Goal: Task Accomplishment & Management: Use online tool/utility

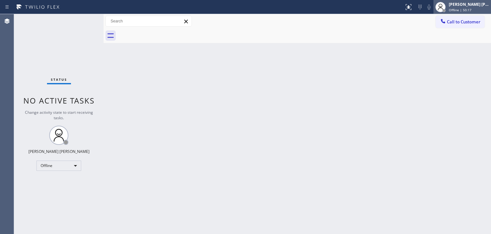
click at [463, 12] on div "[PERSON_NAME] [PERSON_NAME] Offline | 50:17" at bounding box center [463, 7] width 58 height 14
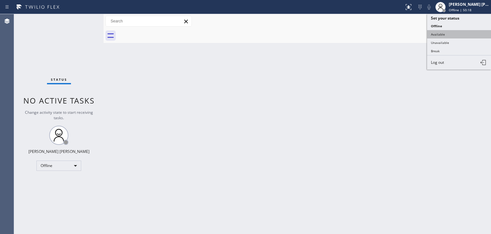
click at [447, 34] on button "Available" at bounding box center [459, 34] width 64 height 8
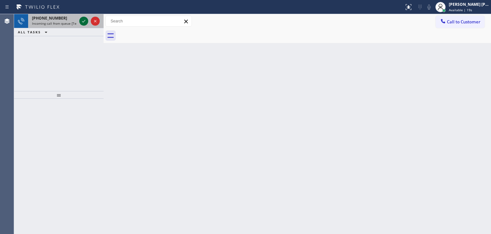
click at [84, 20] on icon at bounding box center [84, 21] width 8 height 8
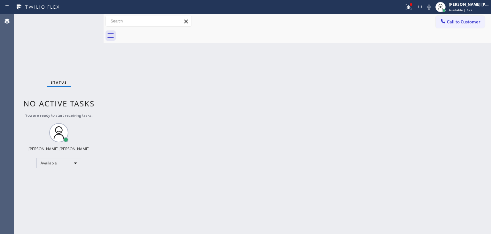
click at [84, 21] on div "Status No active tasks You are ready to start receiving tasks. [PERSON_NAME] [P…" at bounding box center [59, 123] width 90 height 219
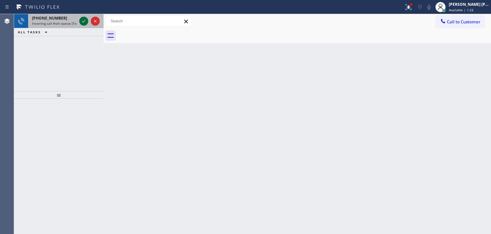
click at [81, 21] on icon at bounding box center [84, 21] width 8 height 8
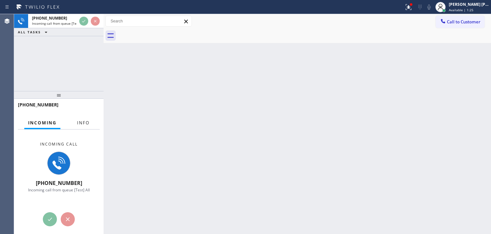
click at [85, 121] on span "Info" at bounding box center [83, 123] width 12 height 6
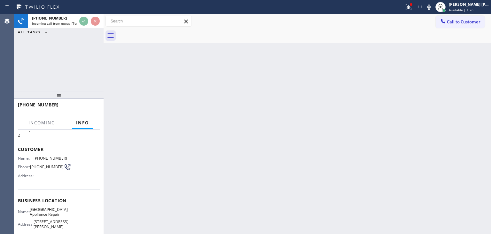
scroll to position [32, 0]
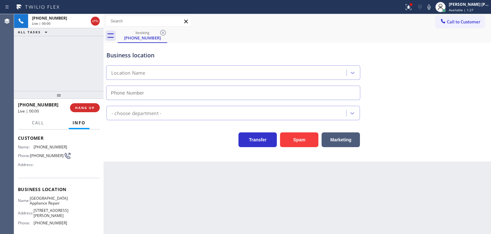
type input "[PHONE_NUMBER]"
click at [410, 7] on icon at bounding box center [408, 6] width 4 height 4
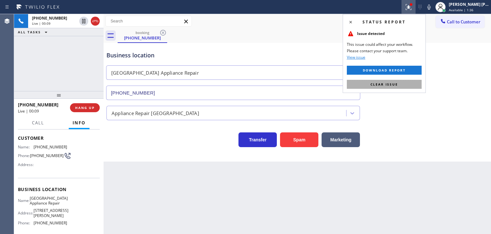
click at [380, 85] on span "Clear issue" at bounding box center [385, 84] width 28 height 4
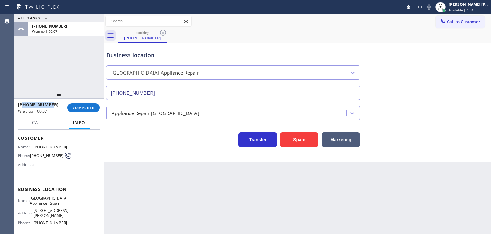
drag, startPoint x: 51, startPoint y: 107, endPoint x: 24, endPoint y: 102, distance: 27.2
click at [24, 102] on div "[PHONE_NUMBER]" at bounding box center [40, 104] width 45 height 6
copy span "7738418463"
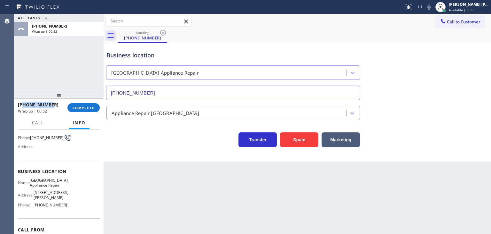
scroll to position [64, 0]
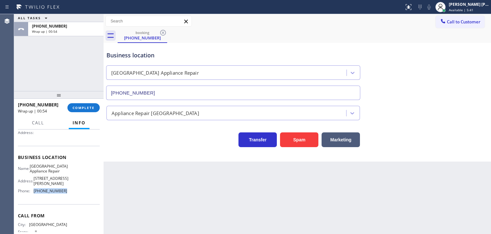
drag, startPoint x: 50, startPoint y: 194, endPoint x: 33, endPoint y: 193, distance: 16.6
click at [33, 193] on div "Name: [GEOGRAPHIC_DATA] Appliance Repair Address: [STREET_ADDRESS][PERSON_NAME]…" at bounding box center [59, 179] width 82 height 32
copy div "[PHONE_NUMBER]"
click at [88, 109] on span "COMPLETE" at bounding box center [84, 107] width 22 height 4
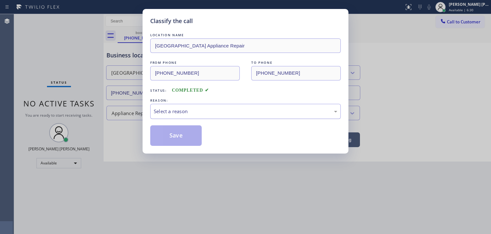
click at [181, 114] on div "Select a reason" at bounding box center [246, 111] width 184 height 7
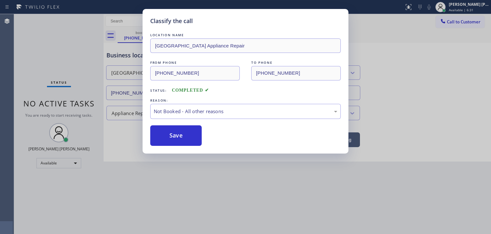
click at [182, 133] on button "Save" at bounding box center [176, 135] width 52 height 20
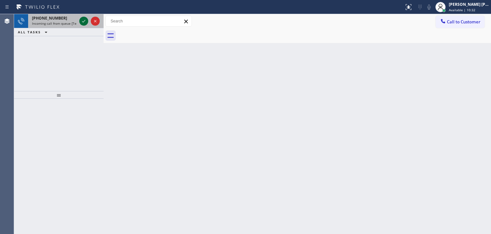
click at [83, 20] on icon at bounding box center [84, 21] width 8 height 8
click at [85, 21] on icon at bounding box center [84, 21] width 8 height 8
click at [83, 23] on icon at bounding box center [84, 21] width 8 height 8
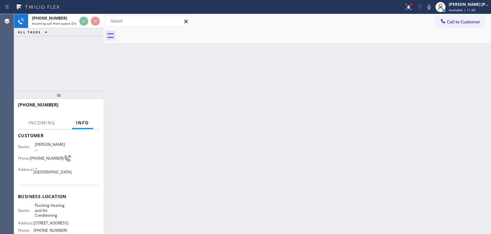
scroll to position [32, 0]
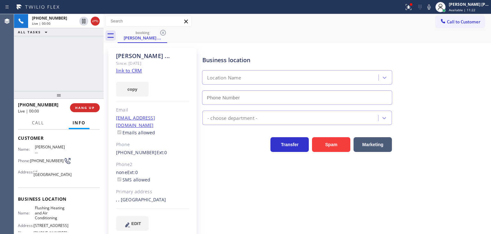
type input "[PHONE_NUMBER]"
click at [128, 69] on link "link to CRM" at bounding box center [129, 70] width 26 height 6
click at [134, 221] on span "EDIT" at bounding box center [136, 223] width 10 height 5
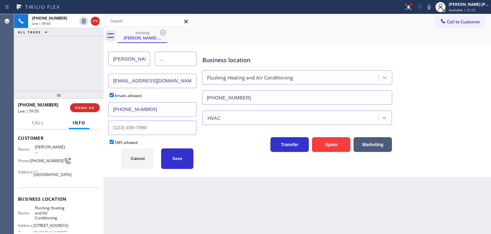
click at [183, 63] on input "..." at bounding box center [176, 59] width 42 height 14
type input "."
type input "[PERSON_NAME]"
click at [166, 163] on button "Save" at bounding box center [177, 158] width 32 height 20
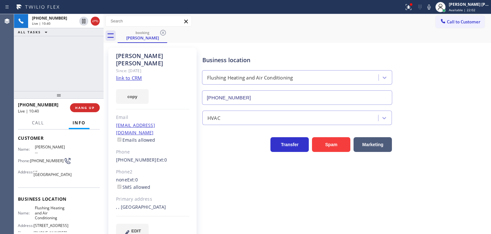
click at [126, 75] on link "link to CRM" at bounding box center [129, 78] width 26 height 6
click at [433, 6] on icon at bounding box center [430, 7] width 8 height 8
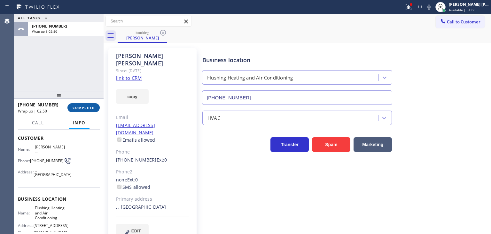
click at [79, 109] on span "COMPLETE" at bounding box center [84, 107] width 22 height 4
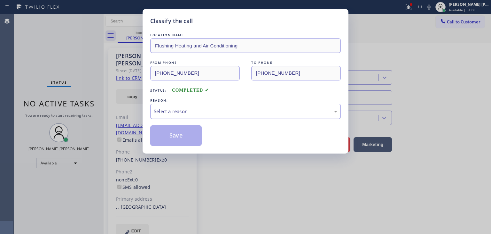
click at [174, 109] on div "Select a reason" at bounding box center [246, 111] width 184 height 7
click at [171, 137] on button "Save" at bounding box center [176, 135] width 52 height 20
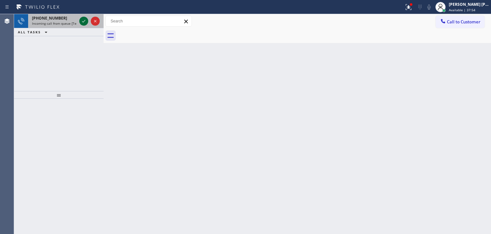
click at [85, 20] on icon at bounding box center [84, 21] width 8 height 8
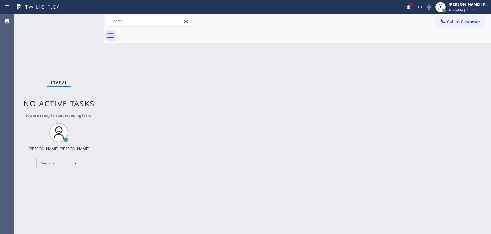
click at [83, 20] on div "Status No active tasks You are ready to start receiving tasks. [PERSON_NAME] [P…" at bounding box center [59, 123] width 90 height 219
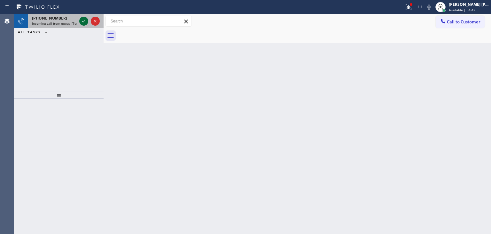
click at [82, 21] on icon at bounding box center [84, 21] width 8 height 8
click at [85, 20] on icon at bounding box center [83, 21] width 3 height 3
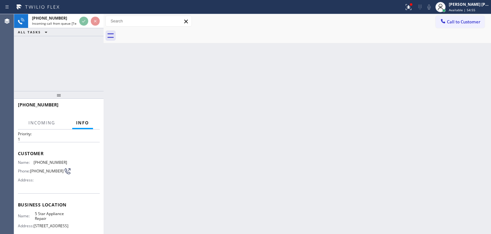
scroll to position [32, 0]
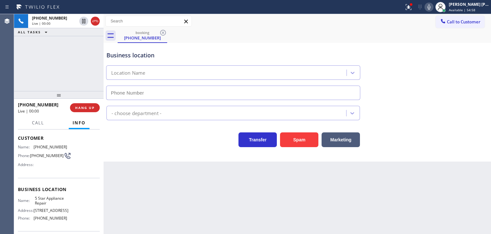
type input "[PHONE_NUMBER]"
click at [431, 7] on icon at bounding box center [429, 6] width 3 height 5
click at [433, 7] on icon at bounding box center [430, 7] width 8 height 8
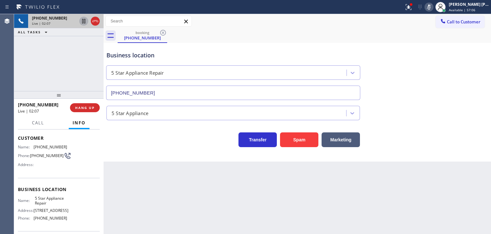
click at [83, 20] on icon at bounding box center [83, 21] width 3 height 4
click at [433, 7] on icon at bounding box center [430, 7] width 8 height 8
click at [83, 22] on icon at bounding box center [84, 21] width 8 height 8
drag, startPoint x: 86, startPoint y: 44, endPoint x: 92, endPoint y: 44, distance: 6.7
click at [86, 44] on icon at bounding box center [84, 43] width 8 height 8
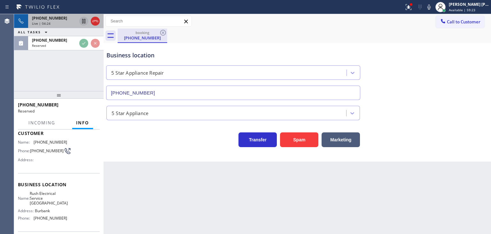
scroll to position [37, 0]
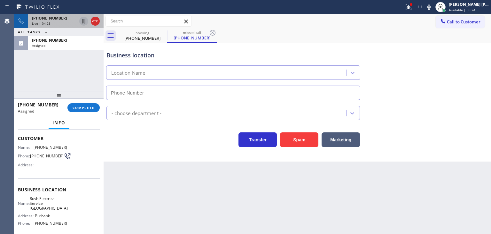
type input "[PHONE_NUMBER]"
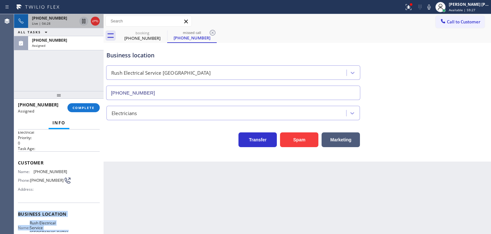
scroll to position [0, 0]
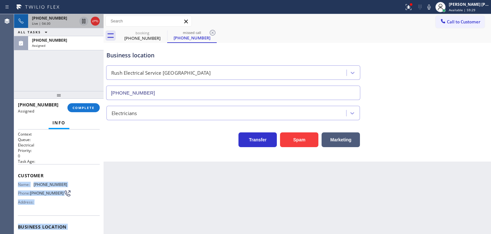
drag, startPoint x: 68, startPoint y: 205, endPoint x: 16, endPoint y: 181, distance: 57.7
click at [16, 181] on div "Context Queue: Electrical Priority: 0 Task Age: Customer Name: [PHONE_NUMBER] P…" at bounding box center [59, 181] width 90 height 104
copy div "Name: [PHONE_NUMBER] Phone: [PHONE_NUMBER] Address: Business location Name: Rus…"
click at [71, 43] on div "Assigned" at bounding box center [66, 45] width 68 height 4
drag, startPoint x: 86, startPoint y: 108, endPoint x: 98, endPoint y: 108, distance: 12.2
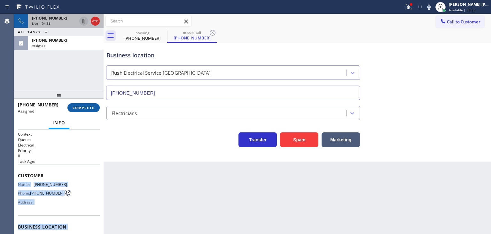
click at [86, 108] on span "COMPLETE" at bounding box center [84, 107] width 22 height 4
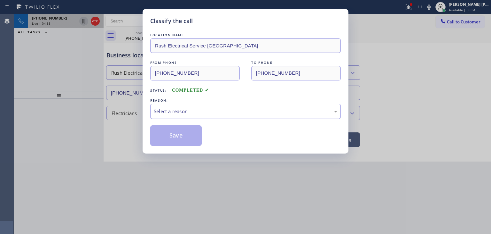
click at [179, 108] on div "Select a reason" at bounding box center [246, 111] width 184 height 7
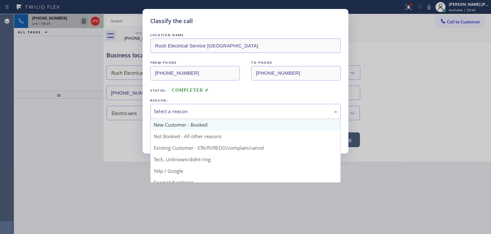
scroll to position [32, 0]
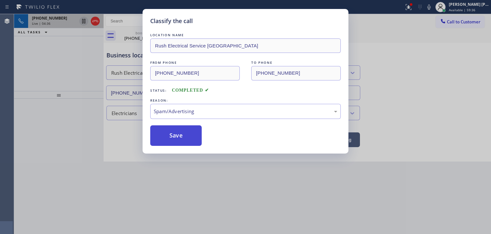
click at [183, 135] on button "Save" at bounding box center [176, 135] width 52 height 20
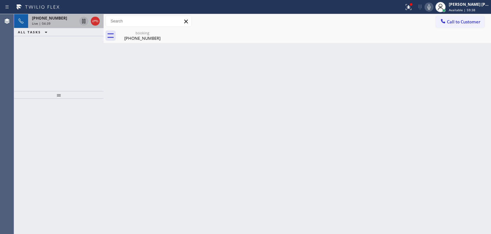
click at [431, 6] on icon at bounding box center [429, 6] width 3 height 5
drag, startPoint x: 83, startPoint y: 21, endPoint x: 235, endPoint y: 134, distance: 189.8
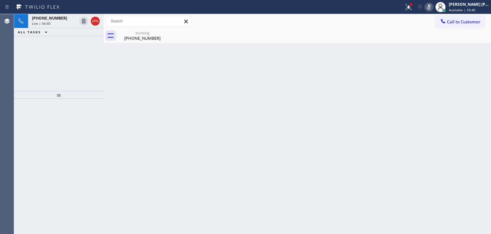
click at [83, 21] on icon at bounding box center [84, 21] width 8 height 8
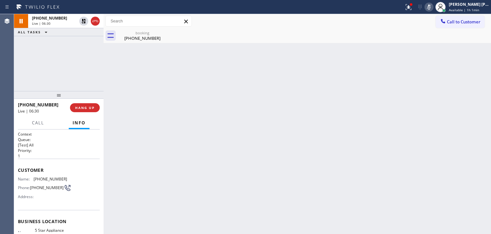
click at [431, 6] on icon at bounding box center [429, 6] width 3 height 5
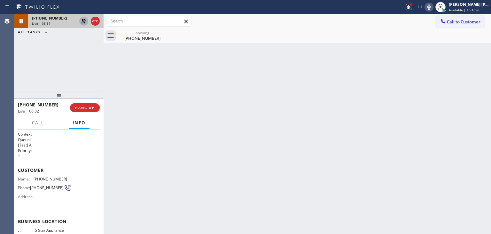
click at [83, 20] on icon at bounding box center [84, 21] width 4 height 4
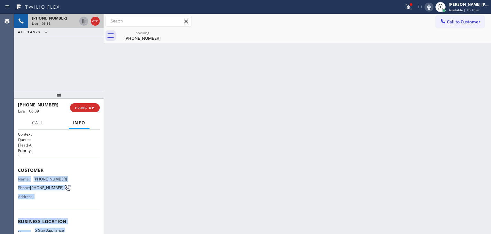
drag, startPoint x: 63, startPoint y: 218, endPoint x: 19, endPoint y: 175, distance: 60.9
click at [19, 175] on div "Context Queue: [Test] All Priority: 1 Customer Name: [PHONE_NUMBER] Phone: [PHO…" at bounding box center [59, 221] width 82 height 180
copy div "Name: [PHONE_NUMBER] Phone: [PHONE_NUMBER] Address: Business location Name: 5 S…"
click at [433, 4] on icon at bounding box center [430, 7] width 8 height 8
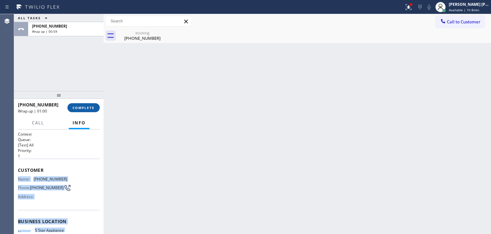
click at [84, 108] on span "COMPLETE" at bounding box center [84, 107] width 22 height 4
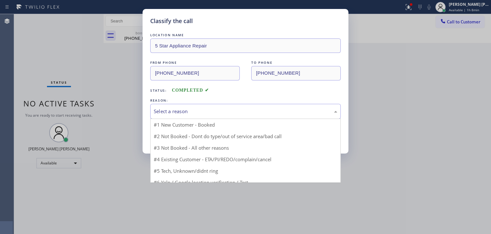
click at [187, 112] on div "Select a reason" at bounding box center [246, 111] width 184 height 7
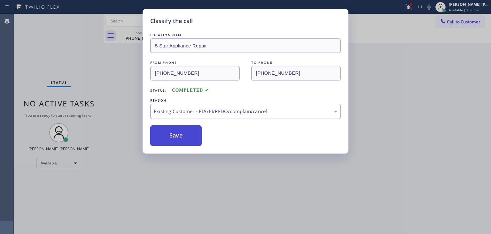
click at [178, 136] on button "Save" at bounding box center [176, 135] width 52 height 20
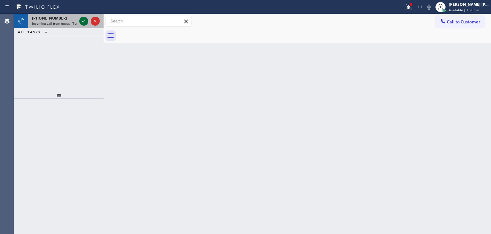
click at [84, 21] on icon at bounding box center [84, 21] width 8 height 8
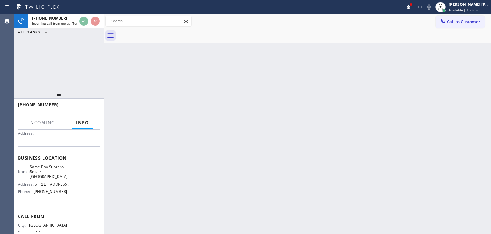
scroll to position [64, 0]
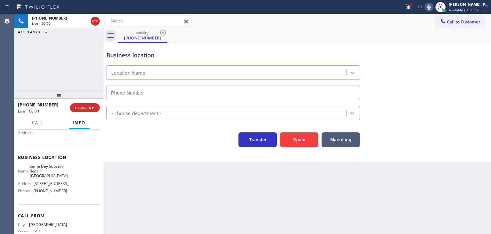
type input "[PHONE_NUMBER]"
drag, startPoint x: 141, startPoint y: 150, endPoint x: 165, endPoint y: 150, distance: 23.4
click at [141, 150] on div "Business location Same Day Subzero Repair [GEOGRAPHIC_DATA] [PHONE_NUMBER] Appl…" at bounding box center [298, 102] width 388 height 118
click at [433, 6] on icon at bounding box center [430, 7] width 8 height 8
click at [433, 7] on icon at bounding box center [430, 7] width 8 height 8
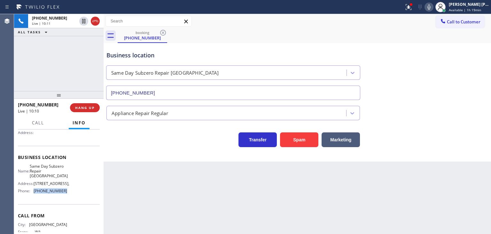
drag, startPoint x: 63, startPoint y: 197, endPoint x: 34, endPoint y: 201, distance: 29.1
click at [34, 196] on div "Name: Same Day Subzero Repair Yarrow Point Address: [STREET_ADDRESS][GEOGRAPHIC…" at bounding box center [42, 179] width 49 height 32
copy span "[PHONE_NUMBER]"
click at [431, 8] on icon at bounding box center [429, 6] width 3 height 5
click at [432, 8] on rect at bounding box center [429, 6] width 4 height 4
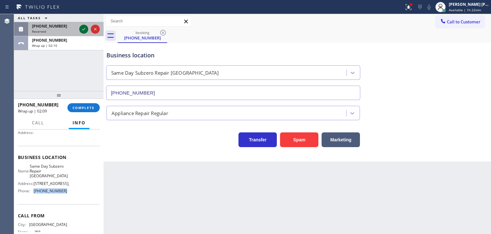
click at [85, 29] on icon at bounding box center [84, 29] width 8 height 8
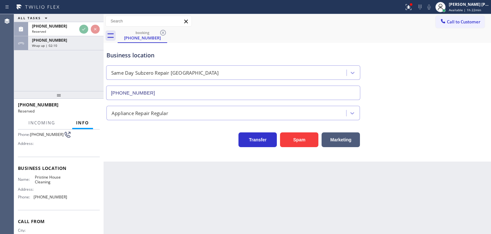
scroll to position [74, 0]
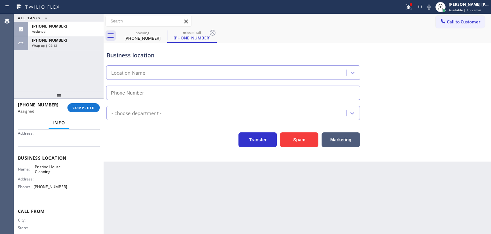
type input "[PHONE_NUMBER]"
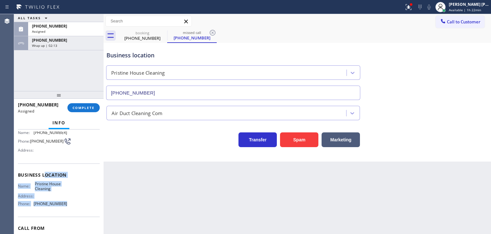
scroll to position [42, 0]
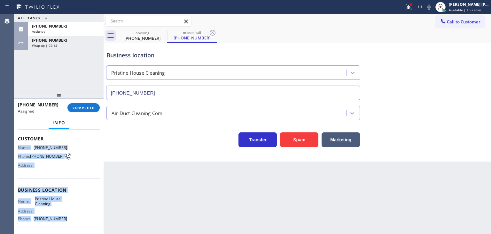
drag, startPoint x: 67, startPoint y: 186, endPoint x: 17, endPoint y: 145, distance: 64.8
click at [17, 145] on div "Context Queue: ADC Priority: 0 Task Age: [DEMOGRAPHIC_DATA] minute(s) Customer …" at bounding box center [59, 181] width 90 height 104
copy div "Name: [PHONE_NUMBER] Phone: [PHONE_NUMBER] Address: Business location Name: Pri…"
click at [96, 106] on button "COMPLETE" at bounding box center [84, 107] width 32 height 9
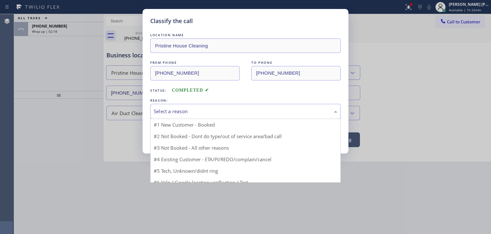
click at [183, 105] on div "Select a reason" at bounding box center [245, 111] width 191 height 15
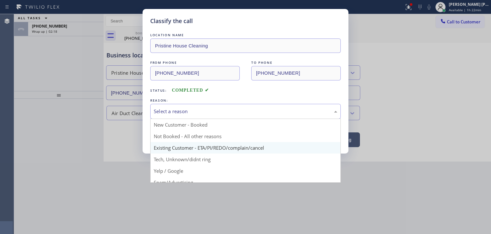
scroll to position [32, 0]
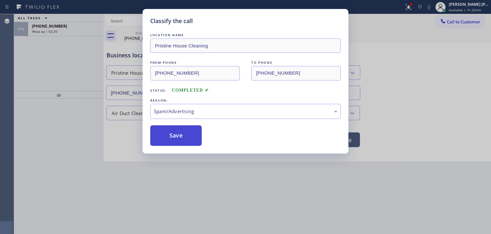
click at [182, 140] on button "Save" at bounding box center [176, 135] width 52 height 20
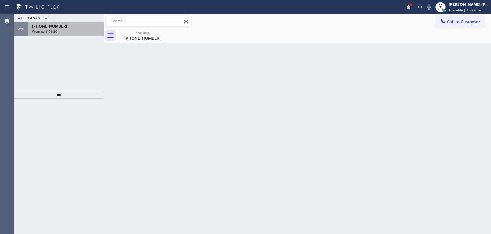
click at [58, 29] on div "Wrap up | 02:30" at bounding box center [66, 31] width 68 height 4
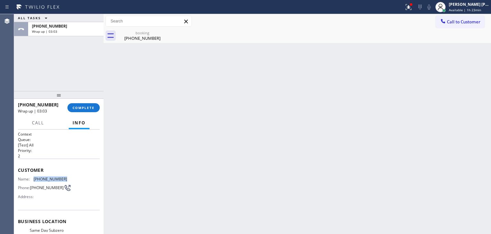
drag, startPoint x: 77, startPoint y: 177, endPoint x: 34, endPoint y: 176, distance: 43.5
click at [34, 176] on div "Name: [PHONE_NUMBER] Phone: [PHONE_NUMBER] Address:" at bounding box center [59, 188] width 82 height 25
copy span "[PHONE_NUMBER]"
click at [95, 107] on button "COMPLETE" at bounding box center [84, 107] width 32 height 9
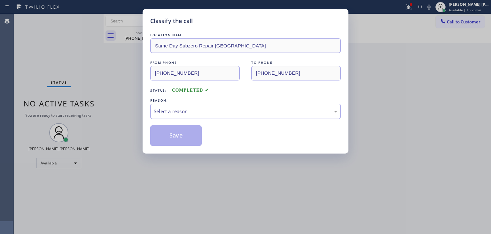
click at [178, 103] on div "REASON:" at bounding box center [245, 100] width 191 height 7
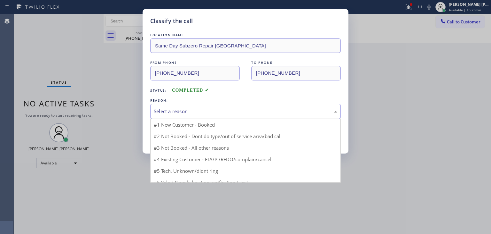
click at [178, 112] on div "Select a reason" at bounding box center [246, 111] width 184 height 7
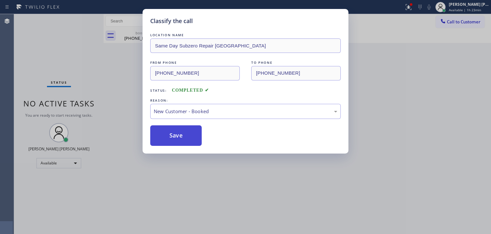
click at [179, 136] on button "Save" at bounding box center [176, 135] width 52 height 20
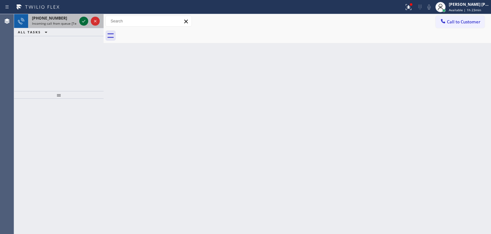
click at [85, 23] on icon at bounding box center [84, 21] width 8 height 8
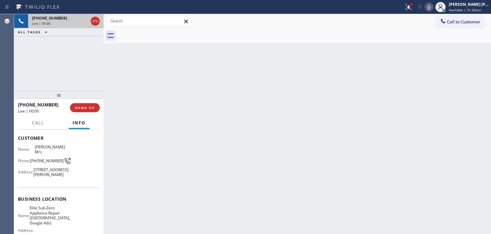
scroll to position [64, 0]
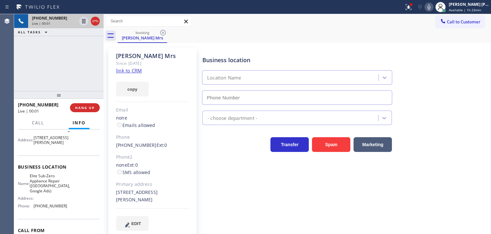
type input "[PHONE_NUMBER]"
click at [125, 69] on link "link to CRM" at bounding box center [129, 70] width 26 height 6
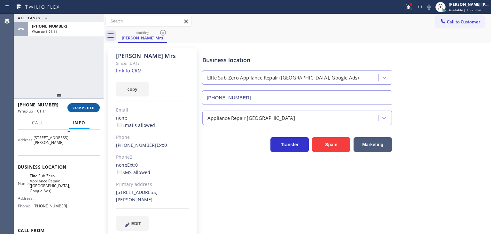
click at [86, 106] on span "COMPLETE" at bounding box center [84, 107] width 22 height 4
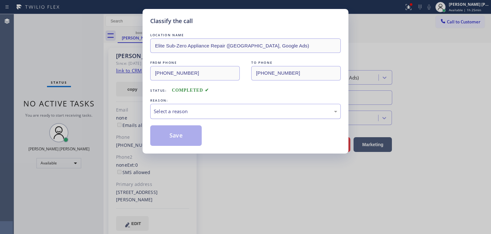
click at [170, 111] on div "Select a reason" at bounding box center [246, 111] width 184 height 7
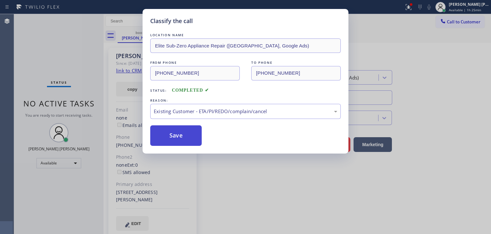
click at [180, 141] on button "Save" at bounding box center [176, 135] width 52 height 20
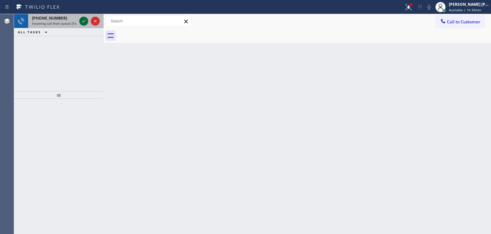
click at [84, 20] on icon at bounding box center [84, 21] width 8 height 8
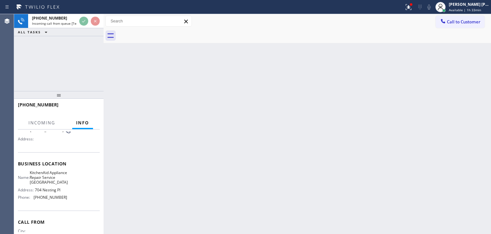
scroll to position [64, 0]
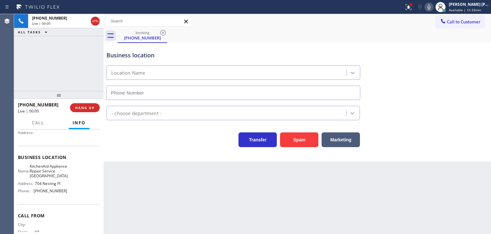
type input "[PHONE_NUMBER]"
click at [433, 9] on icon at bounding box center [430, 7] width 8 height 8
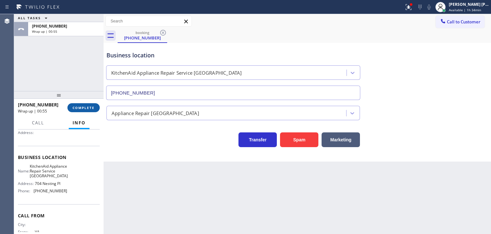
click at [87, 105] on button "COMPLETE" at bounding box center [84, 107] width 32 height 9
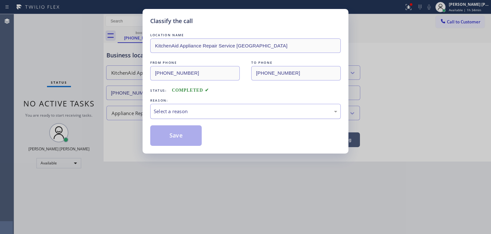
click at [183, 114] on div "Select a reason" at bounding box center [245, 111] width 191 height 15
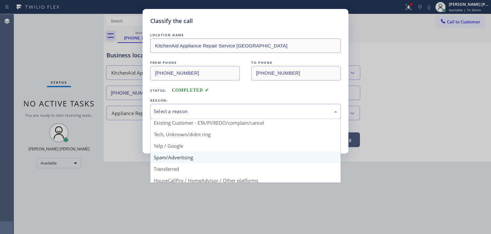
scroll to position [32, 0]
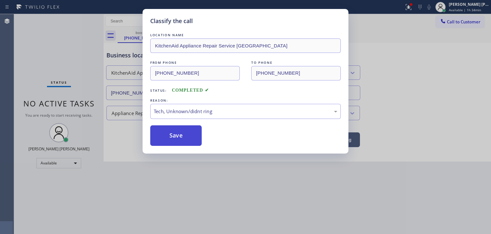
click at [180, 134] on button "Save" at bounding box center [176, 135] width 52 height 20
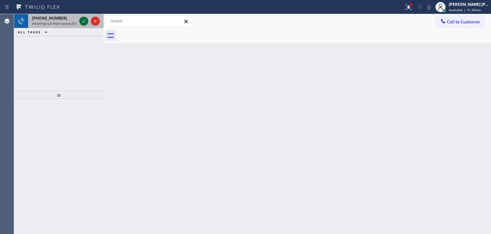
click at [83, 21] on icon at bounding box center [84, 21] width 8 height 8
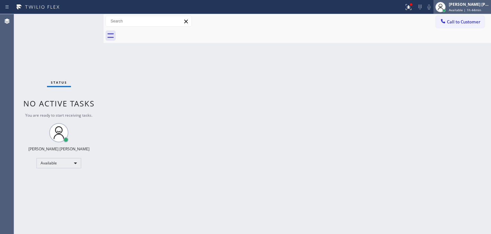
click at [479, 6] on div "[PERSON_NAME] [PERSON_NAME]" at bounding box center [469, 4] width 40 height 5
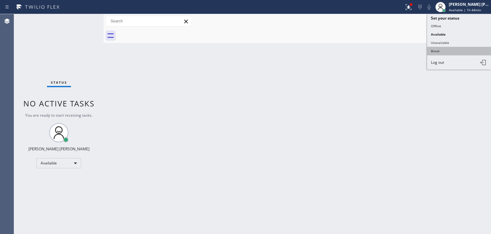
click at [444, 51] on button "Break" at bounding box center [459, 51] width 64 height 8
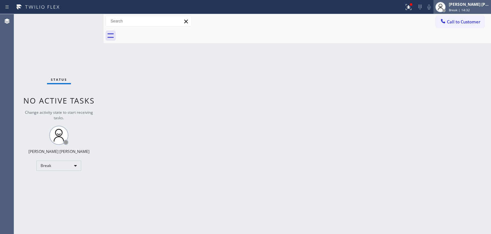
click at [479, 4] on div "[PERSON_NAME] [PERSON_NAME]" at bounding box center [469, 4] width 40 height 5
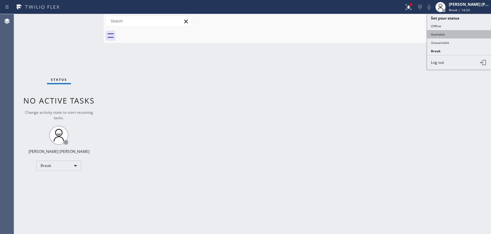
click at [467, 31] on button "Available" at bounding box center [459, 34] width 64 height 8
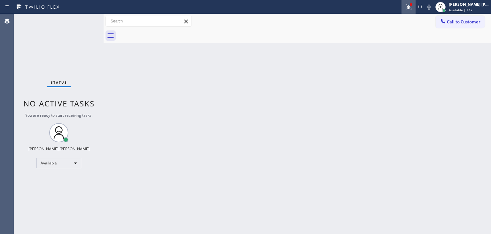
click at [413, 10] on icon at bounding box center [409, 7] width 8 height 8
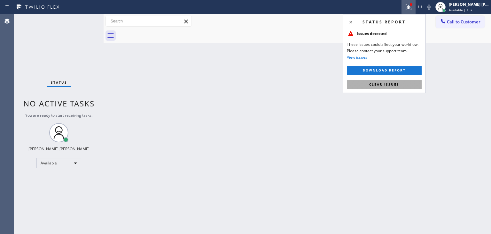
click at [390, 84] on span "Clear issues" at bounding box center [385, 84] width 30 height 4
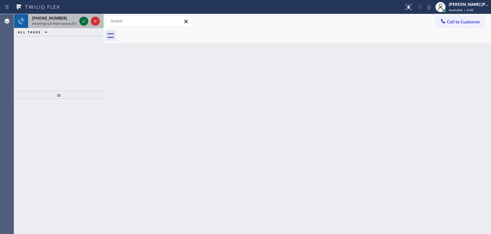
click at [83, 22] on icon at bounding box center [84, 21] width 8 height 8
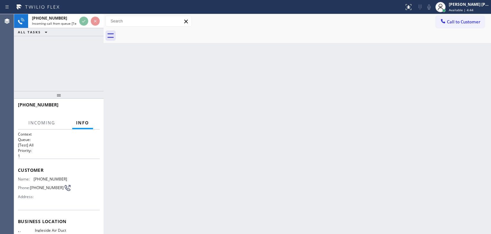
scroll to position [32, 0]
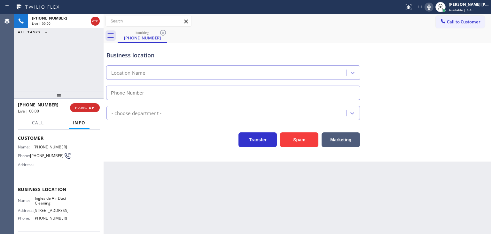
type input "[PHONE_NUMBER]"
drag, startPoint x: 483, startPoint y: 126, endPoint x: 473, endPoint y: 102, distance: 25.5
click at [483, 126] on div "Transfer Spam Marketing" at bounding box center [297, 136] width 385 height 20
click at [433, 7] on icon at bounding box center [430, 7] width 8 height 8
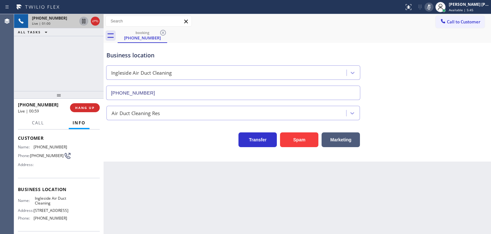
click at [82, 19] on icon at bounding box center [83, 21] width 3 height 4
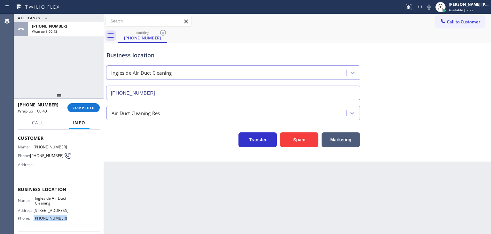
drag, startPoint x: 67, startPoint y: 219, endPoint x: 35, endPoint y: 219, distance: 32.6
click at [35, 219] on div "Name: Ingleside Air Duct Cleaning Address: [STREET_ADDRESS] Phone: [PHONE_NUMBE…" at bounding box center [59, 209] width 82 height 28
copy span "[PHONE_NUMBER]"
drag, startPoint x: 472, startPoint y: 18, endPoint x: 463, endPoint y: 21, distance: 9.5
click at [471, 18] on button "Call to Customer" at bounding box center [460, 22] width 49 height 12
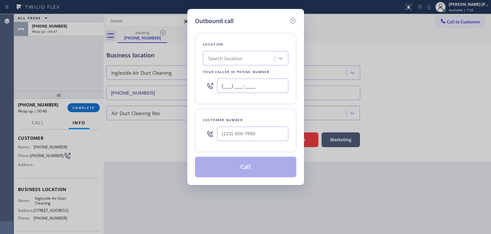
click at [264, 82] on input "(___) ___-____" at bounding box center [252, 85] width 71 height 14
paste input "510) 345-1108"
type input "[PHONE_NUMBER]"
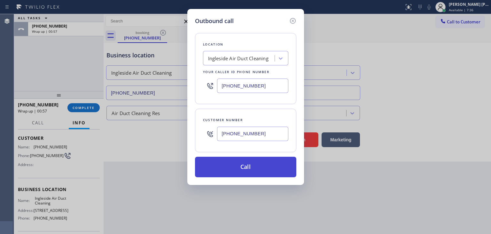
type input "[PHONE_NUMBER]"
click at [251, 169] on button "Call" at bounding box center [245, 166] width 101 height 20
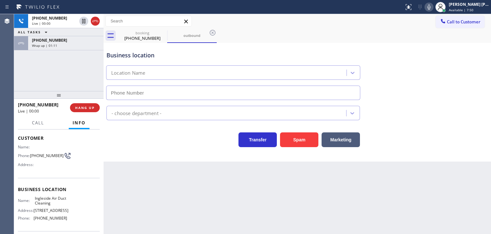
type input "[PHONE_NUMBER]"
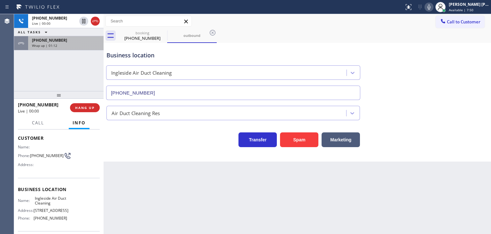
click at [82, 45] on div "Wrap up | 01:12" at bounding box center [66, 45] width 68 height 4
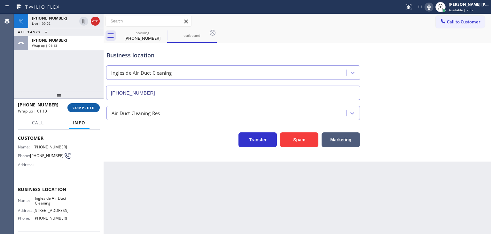
click at [84, 108] on span "COMPLETE" at bounding box center [84, 107] width 22 height 4
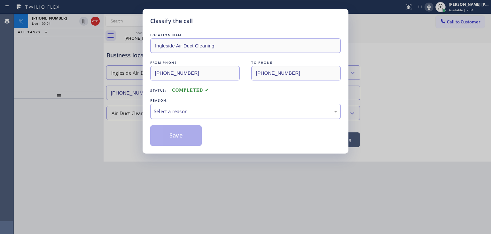
click at [163, 112] on div "Select a reason" at bounding box center [246, 111] width 184 height 7
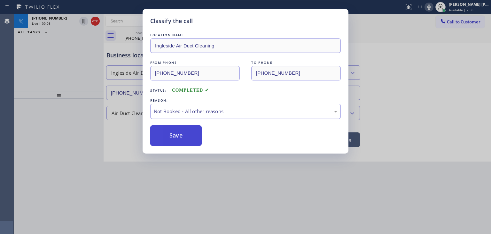
click at [187, 139] on button "Save" at bounding box center [176, 135] width 52 height 20
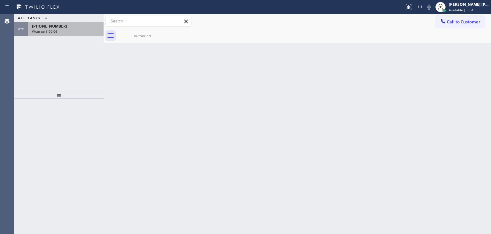
click at [73, 26] on div "[PHONE_NUMBER]" at bounding box center [66, 25] width 68 height 5
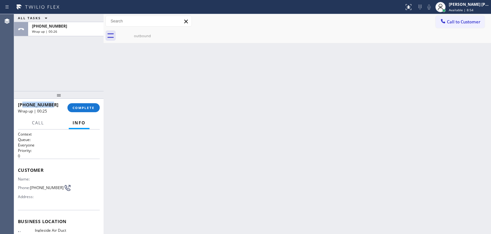
drag, startPoint x: 50, startPoint y: 106, endPoint x: 24, endPoint y: 104, distance: 25.9
click at [24, 104] on div "[PHONE_NUMBER]" at bounding box center [40, 104] width 45 height 6
copy span "9727476902"
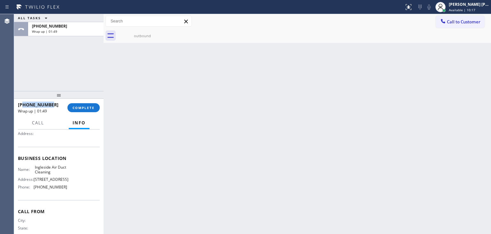
scroll to position [64, 0]
drag, startPoint x: 65, startPoint y: 189, endPoint x: 34, endPoint y: 187, distance: 31.1
click at [34, 187] on div "Name: Ingleside Air Duct Cleaning Address: [STREET_ADDRESS] Phone: [PHONE_NUMBE…" at bounding box center [59, 177] width 82 height 28
copy span "[PHONE_NUMBER]"
click at [87, 106] on span "COMPLETE" at bounding box center [84, 107] width 22 height 4
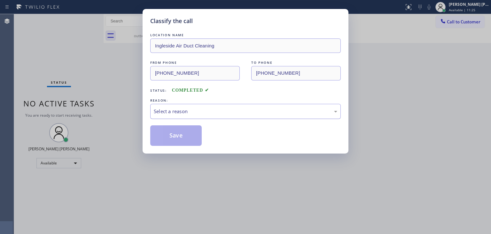
click at [195, 113] on div "Select a reason" at bounding box center [246, 111] width 184 height 7
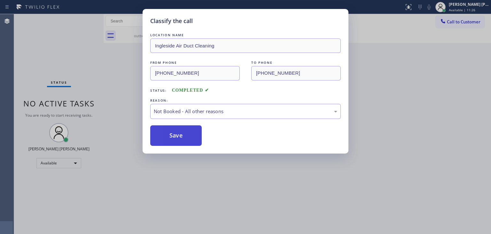
click at [182, 131] on button "Save" at bounding box center [176, 135] width 52 height 20
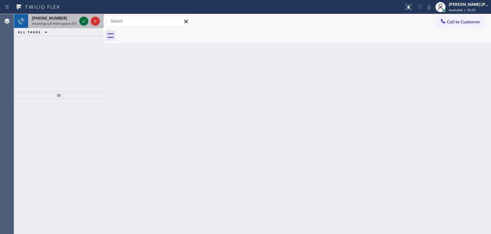
click at [83, 17] on icon at bounding box center [84, 21] width 8 height 8
click at [83, 22] on icon at bounding box center [84, 21] width 8 height 8
click at [83, 21] on icon at bounding box center [84, 21] width 8 height 8
click at [84, 20] on icon at bounding box center [84, 21] width 8 height 8
click at [82, 20] on icon at bounding box center [84, 21] width 8 height 8
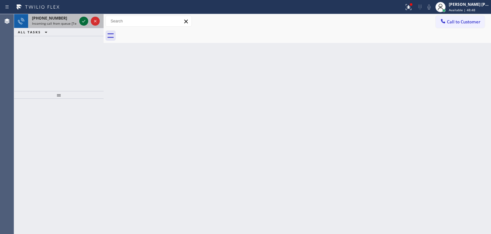
click at [82, 21] on icon at bounding box center [84, 21] width 8 height 8
click at [87, 23] on div at bounding box center [83, 21] width 9 height 8
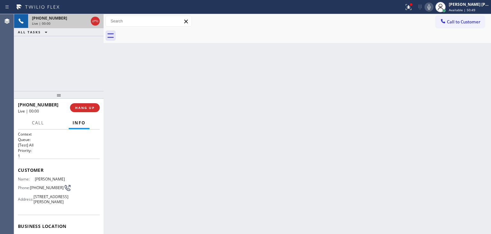
scroll to position [64, 0]
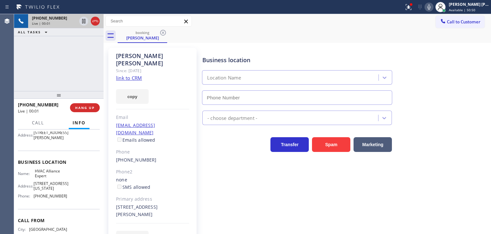
type input "[PHONE_NUMBER]"
click at [136, 75] on link "link to CRM" at bounding box center [129, 78] width 26 height 6
click at [433, 8] on icon at bounding box center [430, 7] width 8 height 8
click at [84, 22] on icon at bounding box center [84, 21] width 8 height 8
drag, startPoint x: 439, startPoint y: 8, endPoint x: 402, endPoint y: 2, distance: 38.0
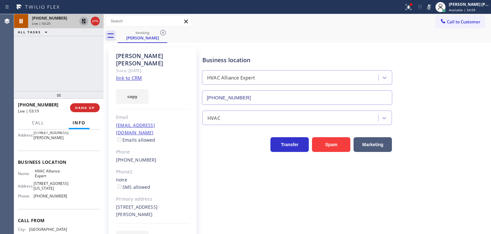
click at [433, 8] on icon at bounding box center [430, 7] width 8 height 8
click at [83, 21] on icon at bounding box center [84, 21] width 8 height 8
click at [135, 75] on link "link to CRM" at bounding box center [129, 78] width 26 height 6
click at [83, 41] on div "[PHONE_NUMBER] Live | 07:16 ALL TASKS ALL TASKS ACTIVE TASKS TASKS IN WRAP UP […" at bounding box center [59, 32] width 90 height 36
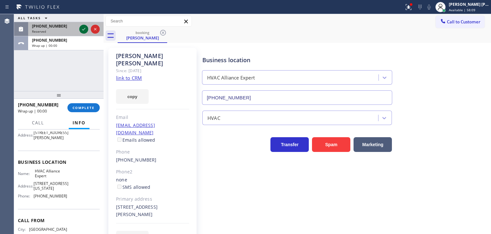
click at [82, 30] on icon at bounding box center [84, 29] width 8 height 8
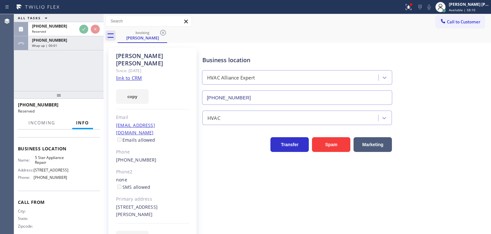
scroll to position [95, 0]
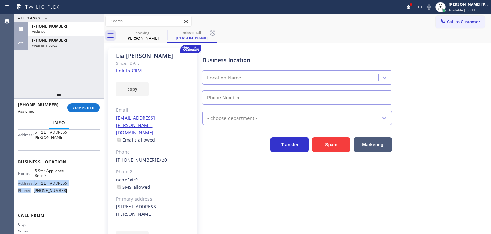
type input "[PHONE_NUMBER]"
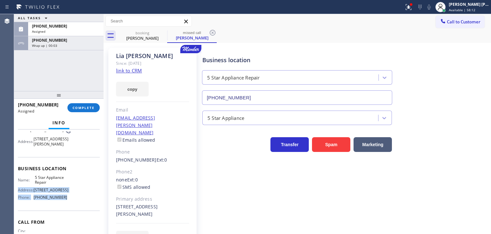
scroll to position [31, 0]
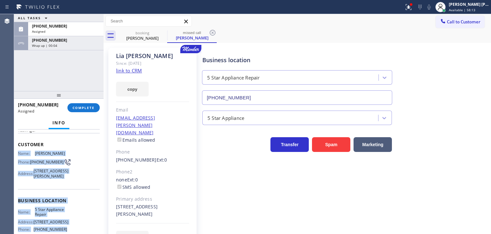
drag, startPoint x: 67, startPoint y: 171, endPoint x: 15, endPoint y: 149, distance: 55.6
click at [15, 149] on div "Context Queue: 5 Star Appliance Priority: 0 Task Age: Customer Name: [PERSON_NA…" at bounding box center [59, 181] width 90 height 104
click at [86, 107] on span "COMPLETE" at bounding box center [84, 107] width 22 height 4
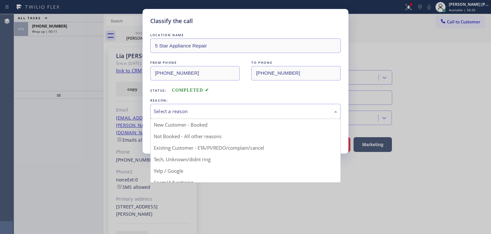
click at [184, 107] on div "Select a reason" at bounding box center [245, 111] width 191 height 15
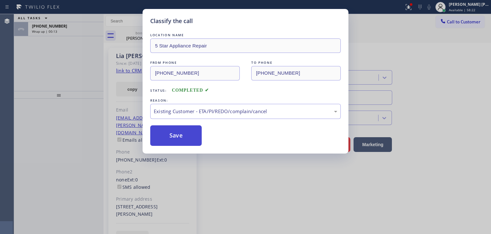
click at [183, 141] on button "Save" at bounding box center [176, 135] width 52 height 20
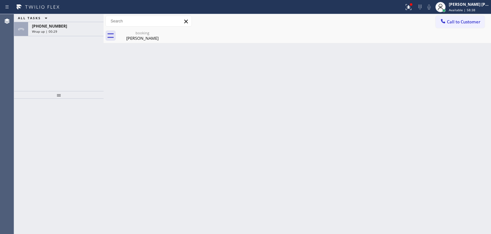
drag, startPoint x: 57, startPoint y: 28, endPoint x: 88, endPoint y: 4, distance: 39.0
click at [57, 28] on span "[PHONE_NUMBER]" at bounding box center [49, 25] width 35 height 5
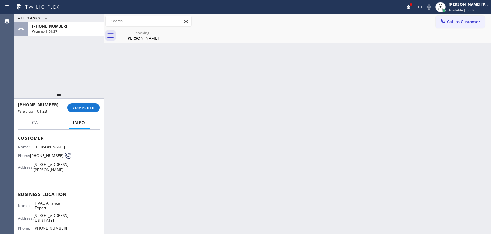
scroll to position [64, 0]
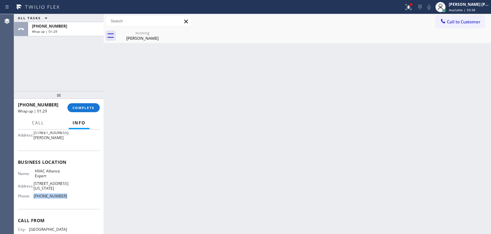
drag, startPoint x: 67, startPoint y: 203, endPoint x: 33, endPoint y: 201, distance: 33.9
click at [33, 201] on div "Name: HVAC Alliance Expert Address: [STREET_ADDRESS][US_STATE] Phone: [PHONE_NU…" at bounding box center [59, 184] width 82 height 32
click at [86, 104] on button "COMPLETE" at bounding box center [84, 107] width 32 height 9
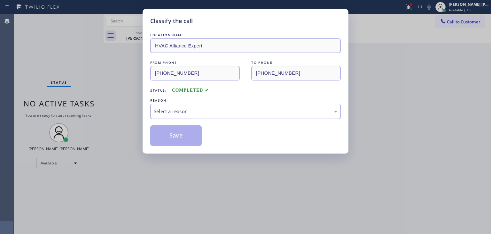
click at [183, 110] on div "Select a reason" at bounding box center [246, 111] width 184 height 7
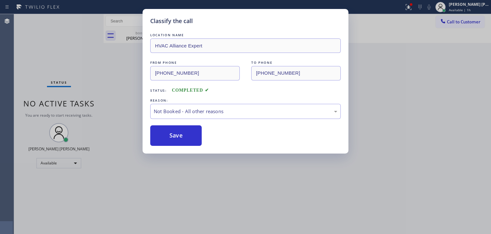
click at [177, 134] on button "Save" at bounding box center [176, 135] width 52 height 20
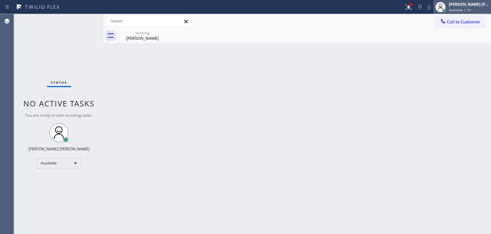
click at [471, 8] on span "Available | 1h" at bounding box center [460, 10] width 22 height 4
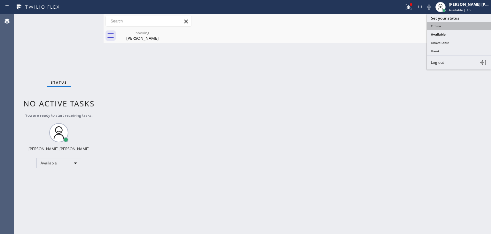
click at [448, 24] on button "Offline" at bounding box center [459, 26] width 64 height 8
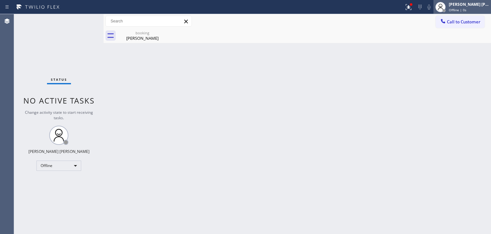
click at [467, 8] on span "Offline | 0s" at bounding box center [458, 10] width 18 height 4
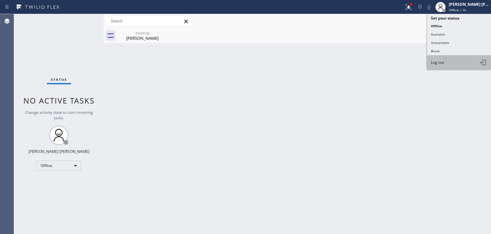
click at [442, 60] on span "Log out" at bounding box center [437, 62] width 13 height 5
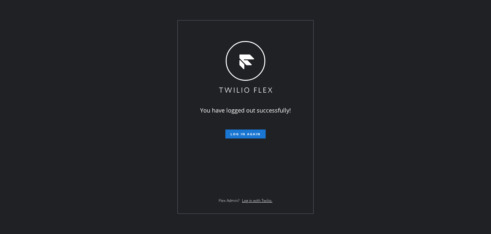
click at [44, 71] on div "You have logged out successfully! Log in again Flex Admin? Log in with Twilio." at bounding box center [245, 117] width 491 height 234
